Goal: Task Accomplishment & Management: Use online tool/utility

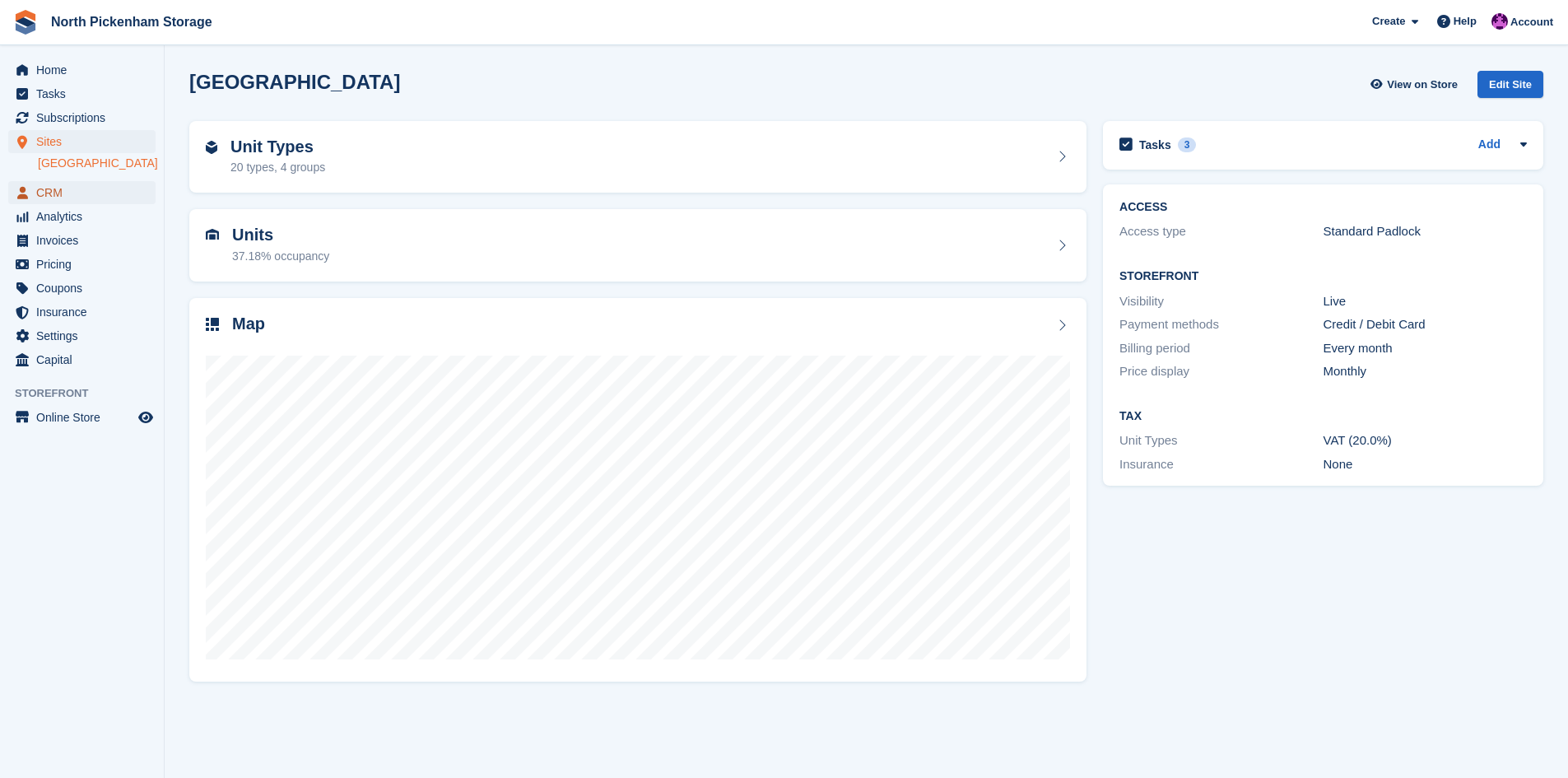
click at [52, 194] on span "CRM" at bounding box center [86, 193] width 99 height 23
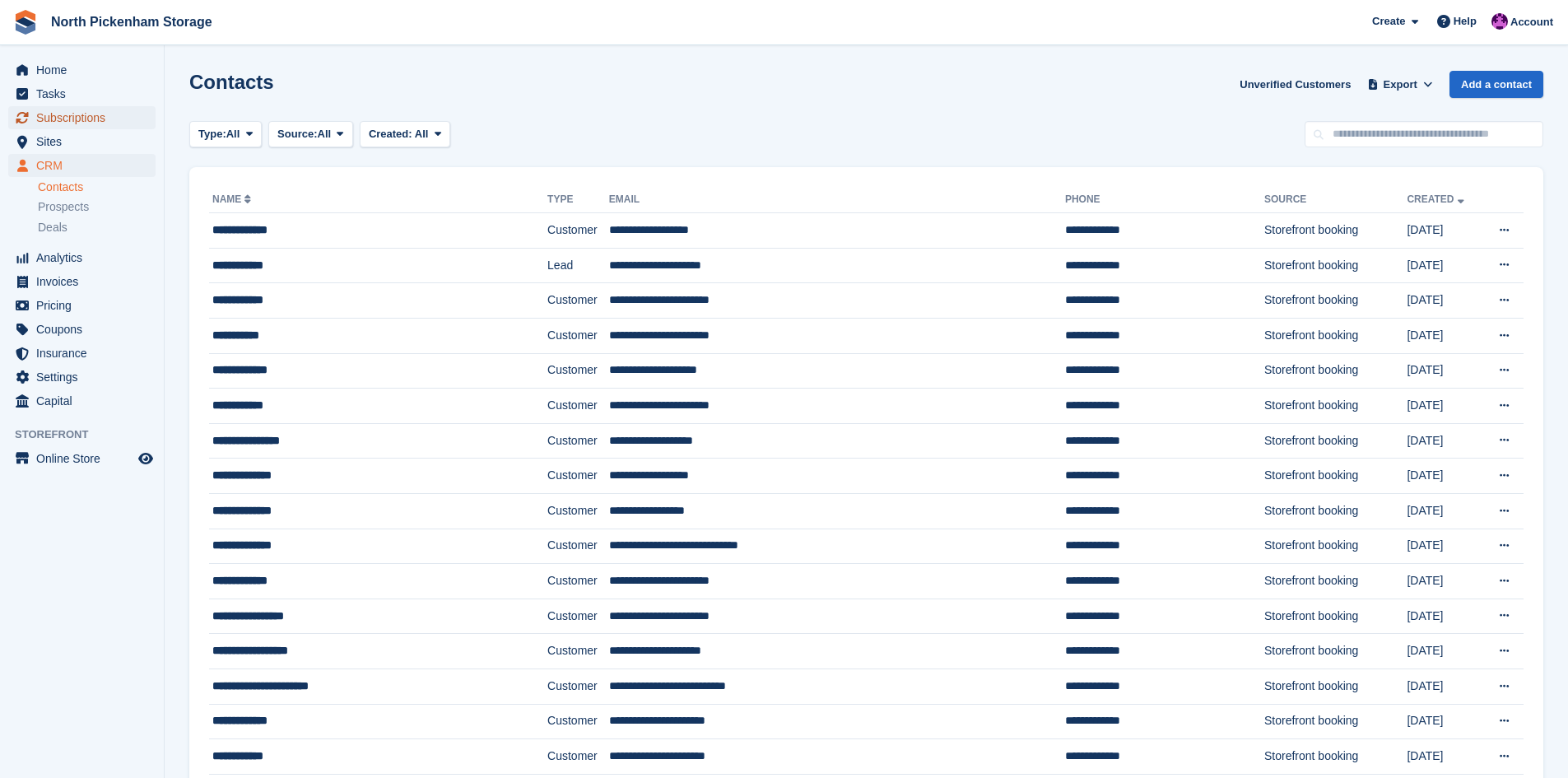
click at [55, 120] on span "Subscriptions" at bounding box center [86, 118] width 99 height 23
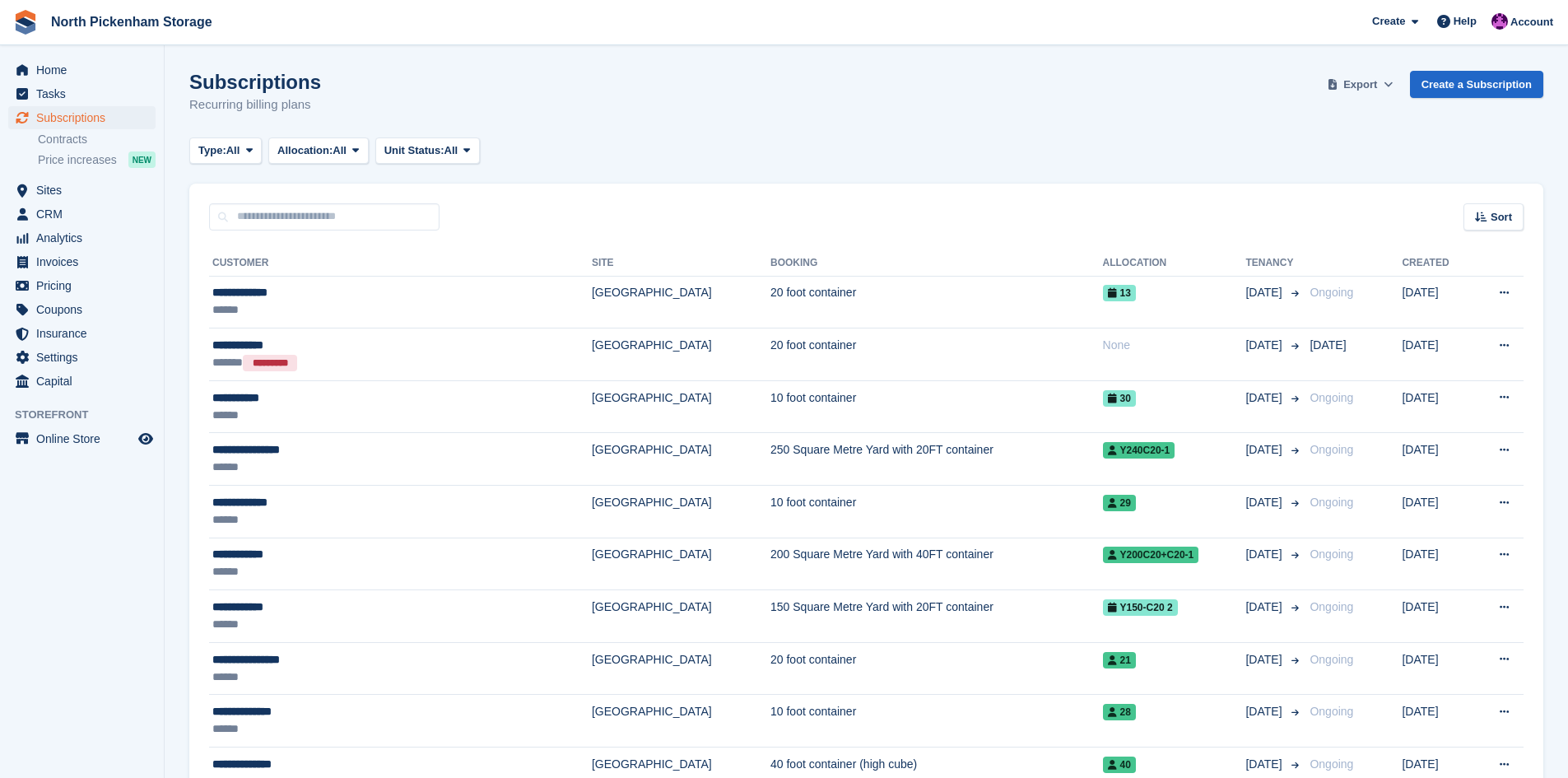
click at [1375, 88] on span "Export" at bounding box center [1360, 85] width 34 height 17
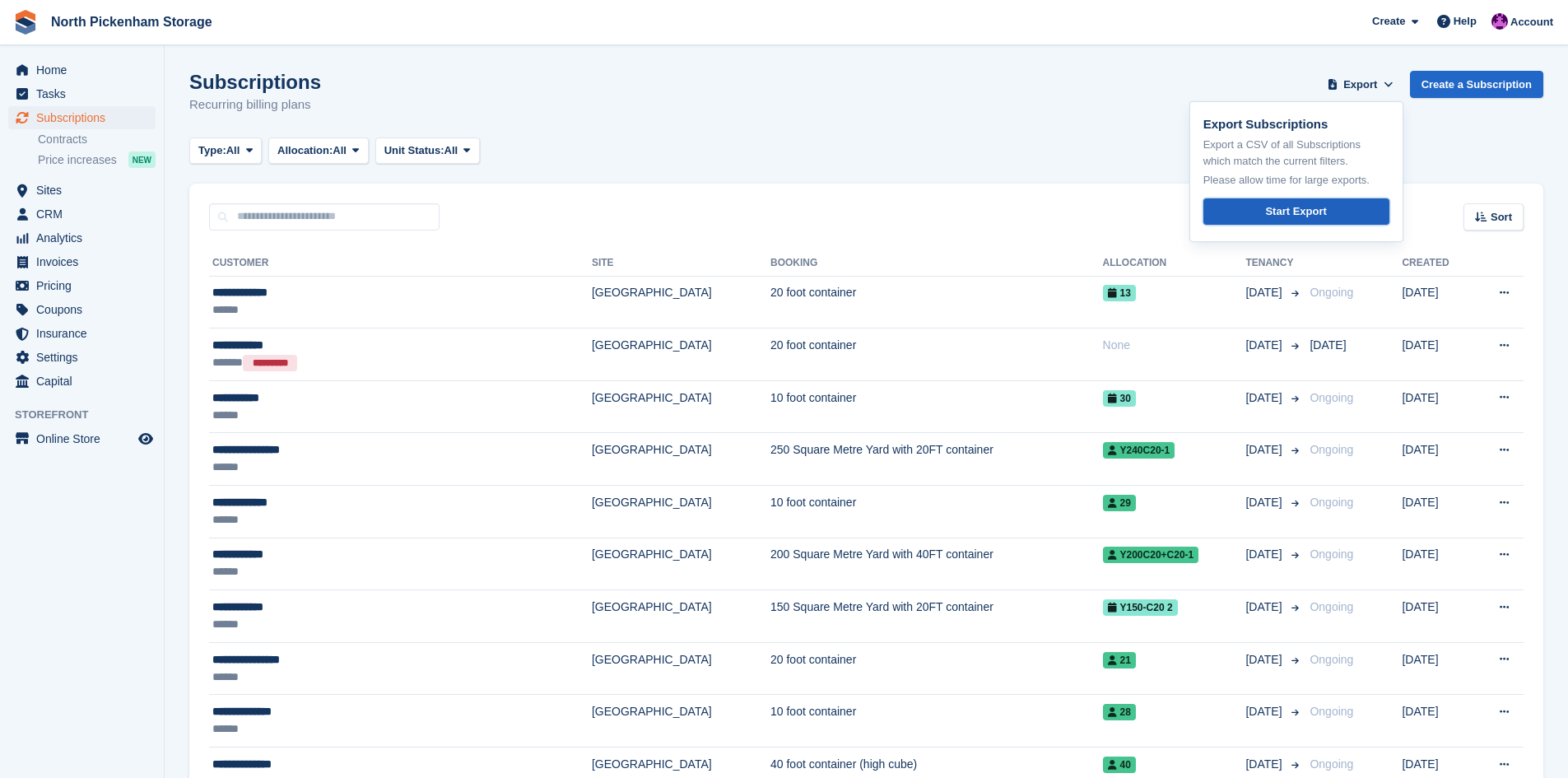
click at [1277, 207] on div "Start Export" at bounding box center [1295, 211] width 61 height 17
